Goal: Entertainment & Leisure: Consume media (video, audio)

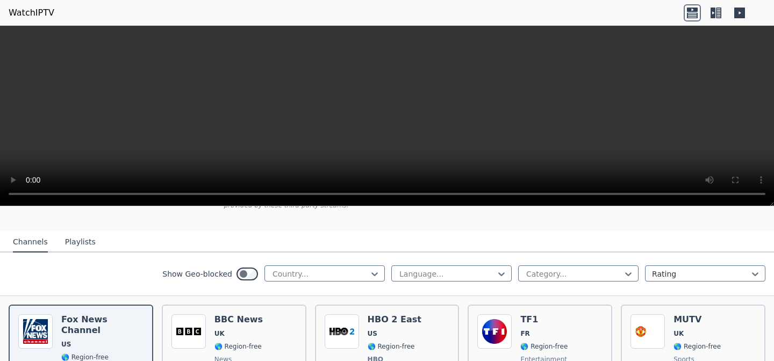
scroll to position [93, 0]
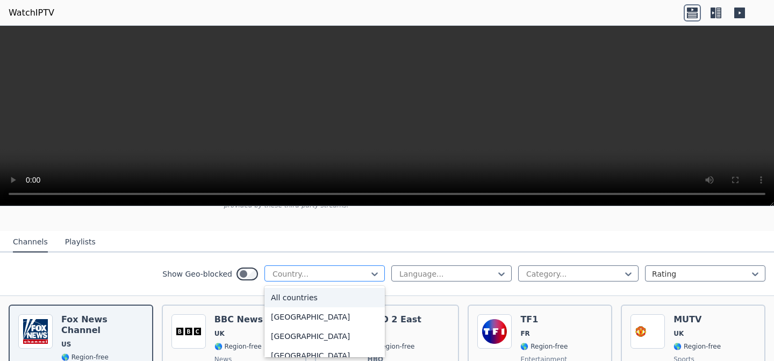
click at [347, 279] on div "Country..." at bounding box center [325, 274] width 120 height 16
click at [295, 331] on div "[GEOGRAPHIC_DATA]" at bounding box center [325, 334] width 120 height 19
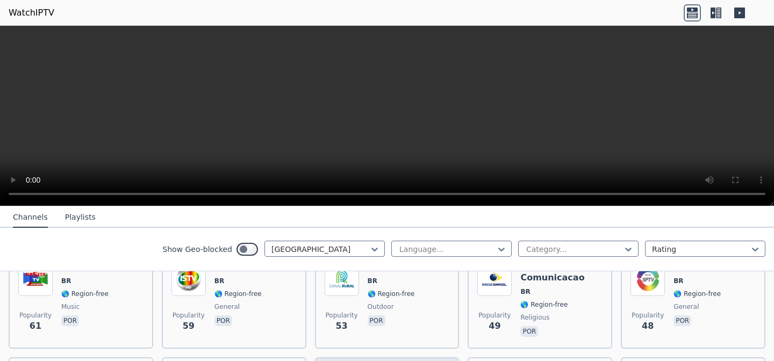
scroll to position [811, 0]
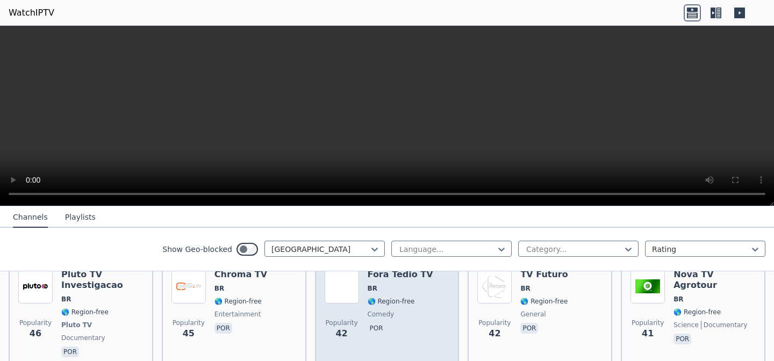
click at [406, 323] on span "por" at bounding box center [401, 329] width 66 height 13
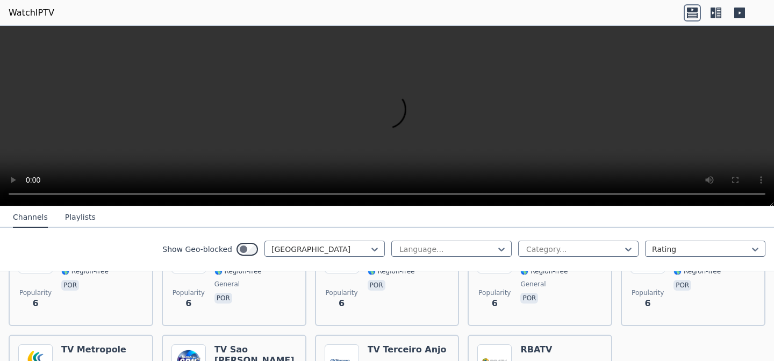
scroll to position [3615, 0]
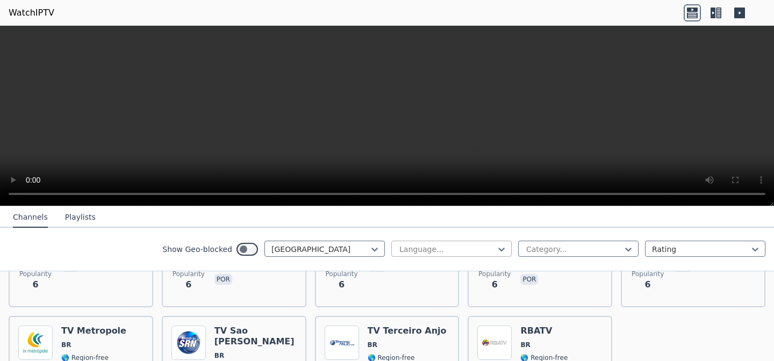
click at [428, 247] on div at bounding box center [447, 249] width 98 height 11
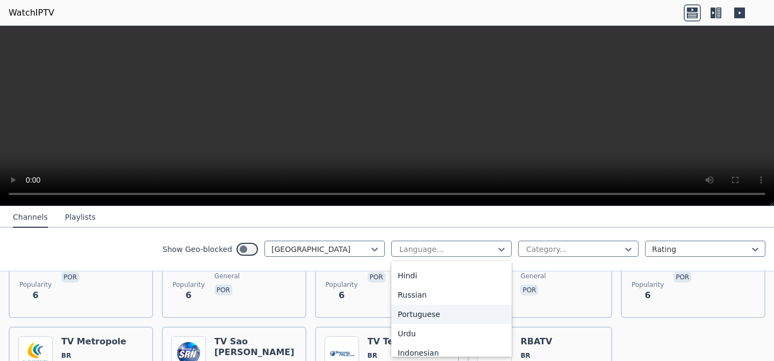
scroll to position [116, 0]
click at [441, 309] on div "Portuguese" at bounding box center [451, 312] width 120 height 19
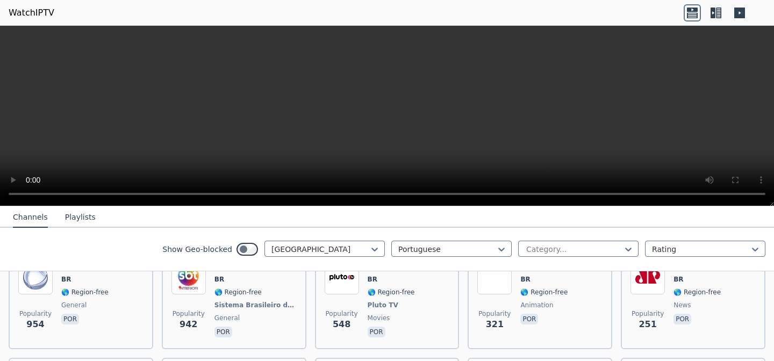
scroll to position [209, 0]
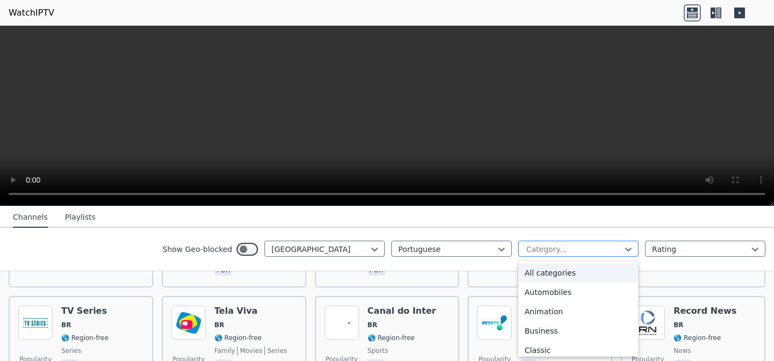
click at [575, 244] on div at bounding box center [574, 249] width 98 height 11
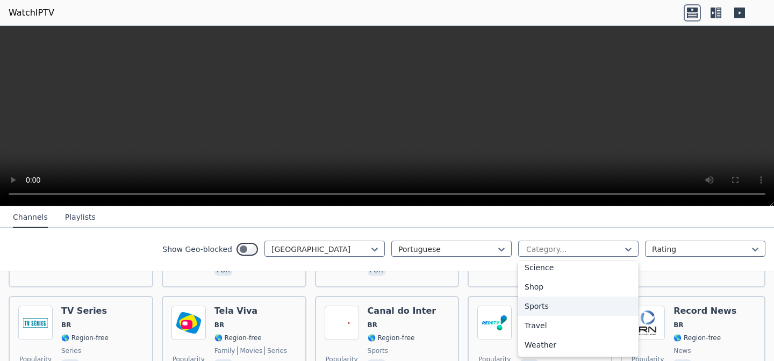
click at [573, 304] on div "Sports" at bounding box center [578, 306] width 120 height 19
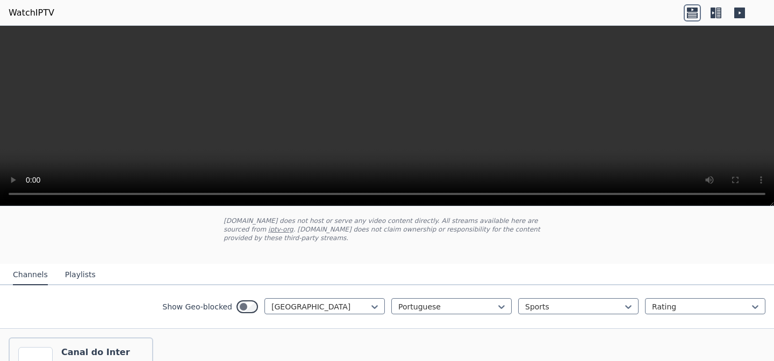
scroll to position [93, 0]
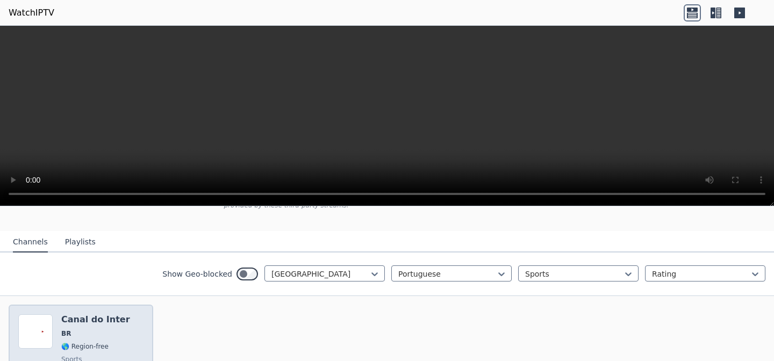
click at [72, 322] on h6 "Canal do Inter" at bounding box center [95, 320] width 69 height 11
